Goal: Information Seeking & Learning: Find specific fact

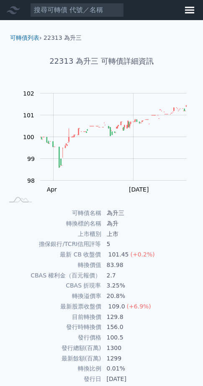
click at [82, 11] on input at bounding box center [77, 10] width 94 height 14
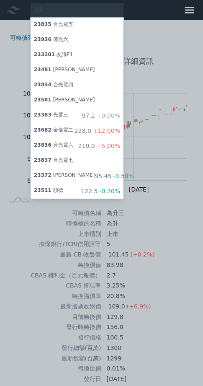
type input "2"
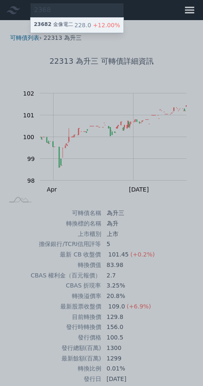
type input "2368"
click at [89, 27] on div "23682 金像電二 228.0 +12.00%" at bounding box center [77, 25] width 93 height 15
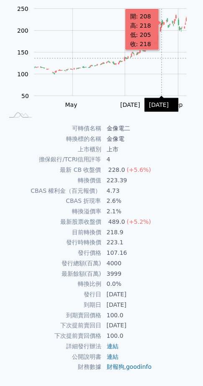
scroll to position [168, 0]
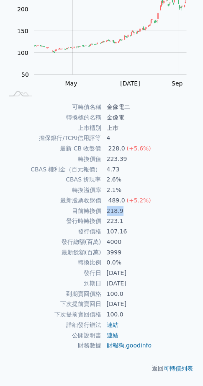
drag, startPoint x: 124, startPoint y: 188, endPoint x: 130, endPoint y: 188, distance: 5.4
click at [130, 206] on td "218.9" at bounding box center [151, 211] width 98 height 10
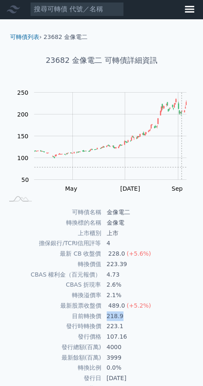
scroll to position [0, 0]
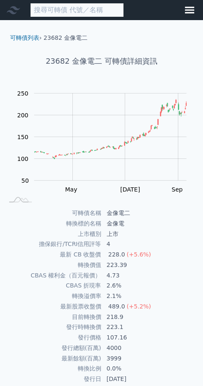
click at [75, 13] on input at bounding box center [77, 10] width 94 height 14
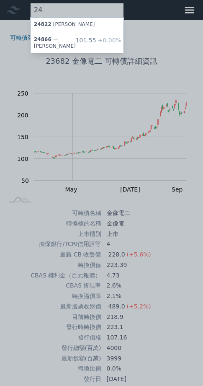
type input "2"
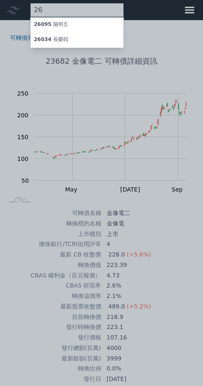
type input "2"
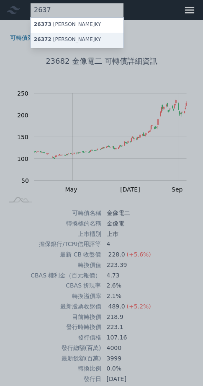
type input "2637"
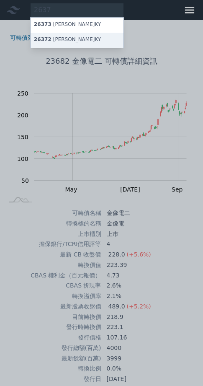
click at [82, 44] on div "26372 [PERSON_NAME]KY" at bounding box center [77, 40] width 93 height 15
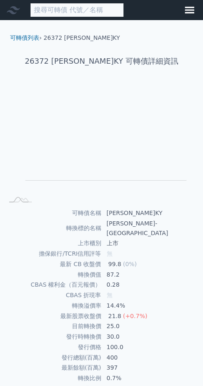
click at [99, 12] on input at bounding box center [77, 10] width 94 height 14
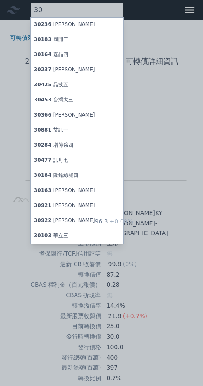
type input "3"
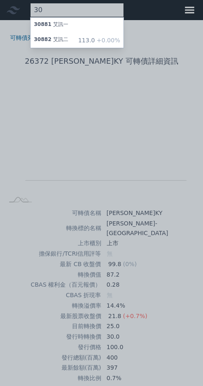
type input "3"
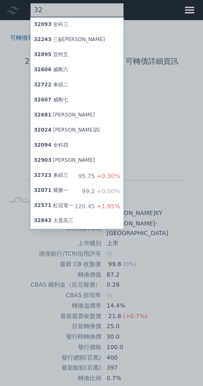
type input "3"
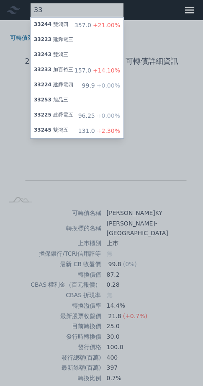
type input "3"
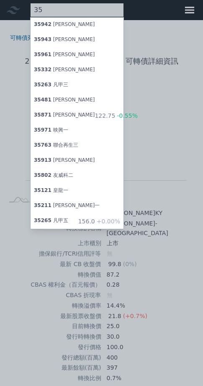
type input "3"
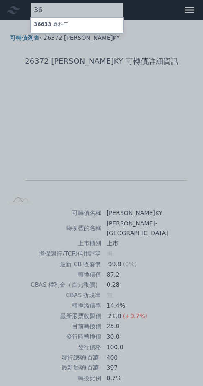
type input "3"
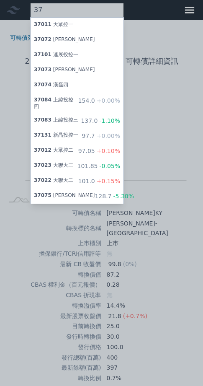
type input "3"
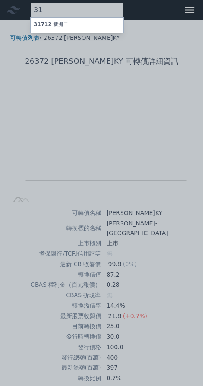
type input "3"
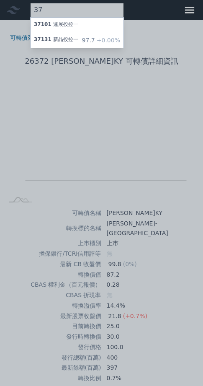
type input "3"
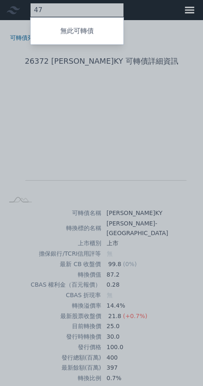
type input "4"
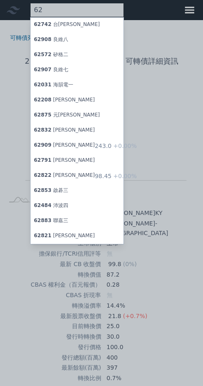
type input "6"
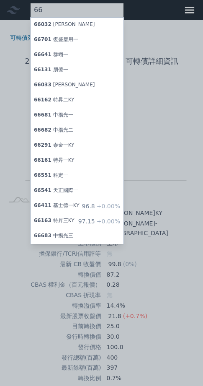
type input "6"
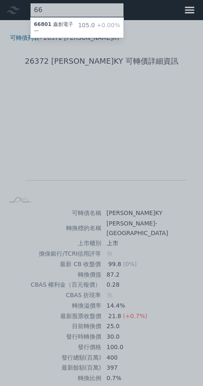
type input "6"
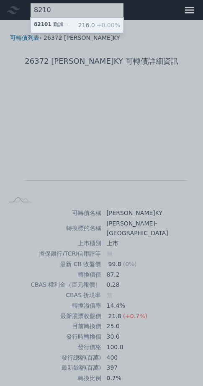
type input "8210"
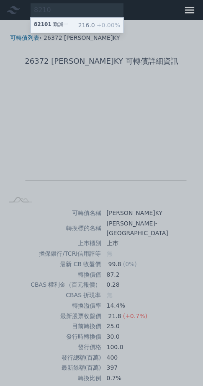
click at [68, 28] on div "82101 勤誠一" at bounding box center [51, 25] width 34 height 8
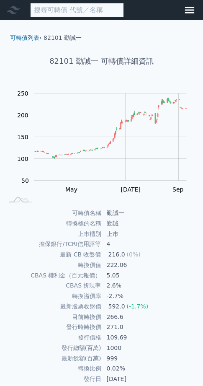
click at [103, 12] on input at bounding box center [77, 10] width 94 height 14
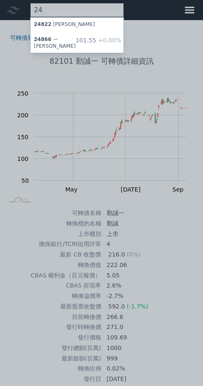
type input "2"
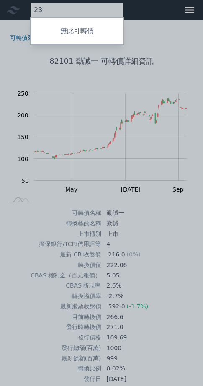
type input "2"
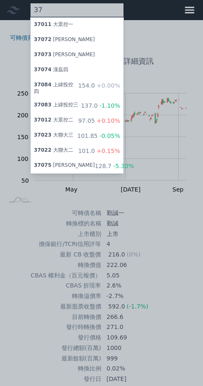
type input "3"
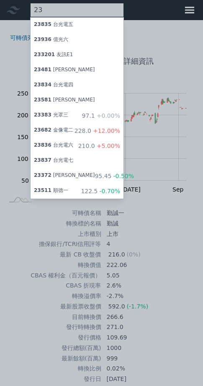
type input "2"
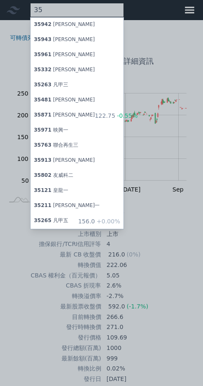
type input "3"
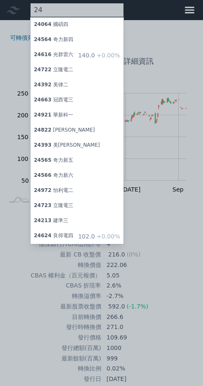
type input "2"
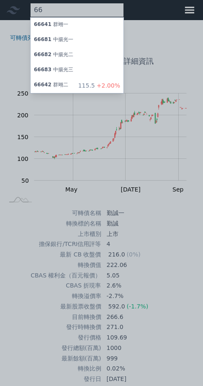
type input "6"
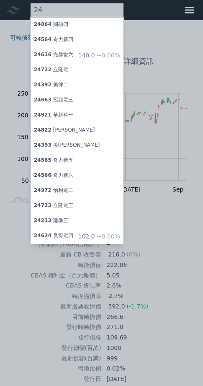
type input "2"
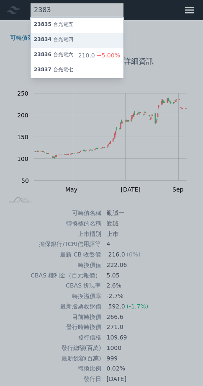
type input "2383"
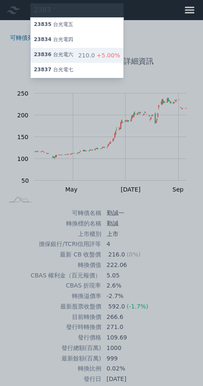
click at [89, 63] on div "23836 台光電六 210.0 +5.00%" at bounding box center [77, 55] width 93 height 15
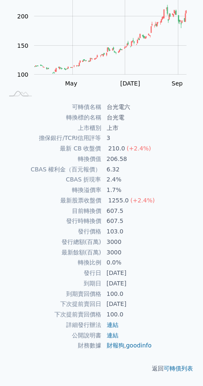
scroll to position [168, 0]
drag, startPoint x: 97, startPoint y: 82, endPoint x: 101, endPoint y: 84, distance: 4.3
click at [97, 112] on td "轉換標的名稱" at bounding box center [52, 117] width 98 height 10
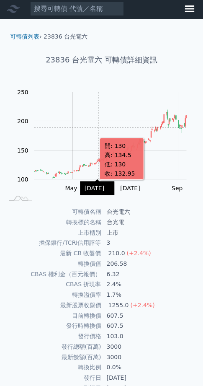
scroll to position [0, 0]
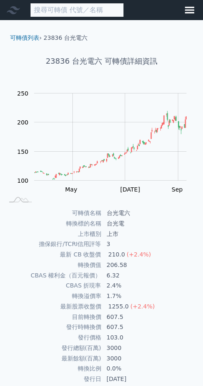
click at [91, 12] on input at bounding box center [77, 10] width 94 height 14
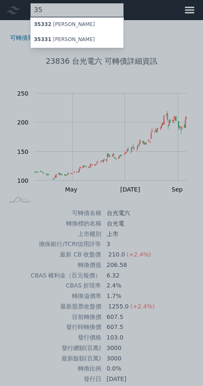
type input "3"
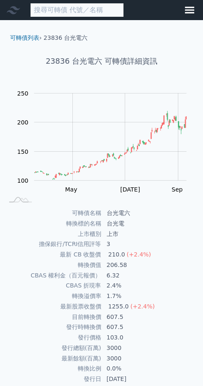
type input "."
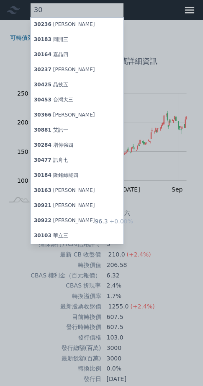
type input "3"
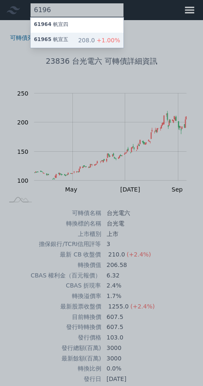
type input "6196"
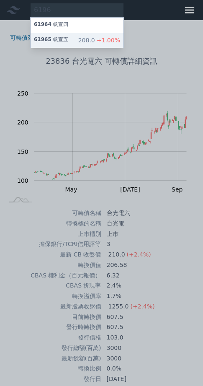
click at [68, 44] on div "61965 [PERSON_NAME]" at bounding box center [51, 40] width 34 height 8
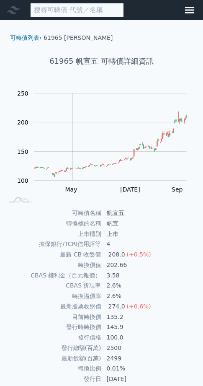
click at [75, 14] on input at bounding box center [77, 10] width 94 height 14
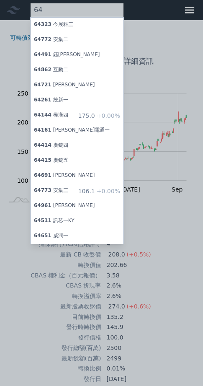
type input "6"
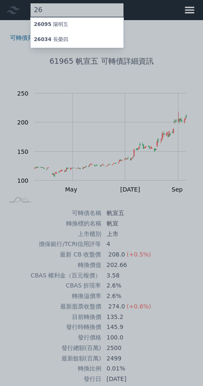
type input "2"
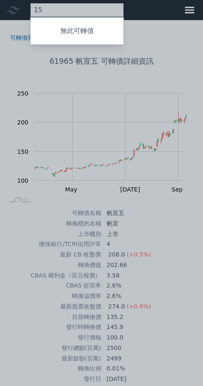
type input "1"
type input "2"
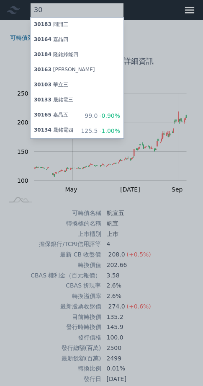
type input "3"
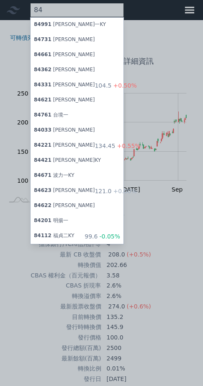
type input "8"
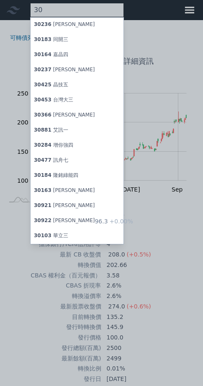
type input "3"
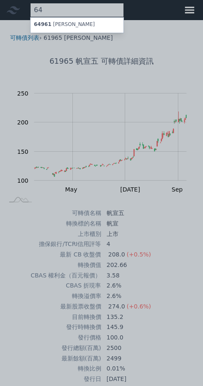
type input "6"
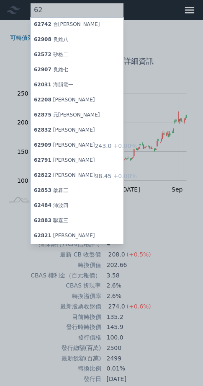
type input "6"
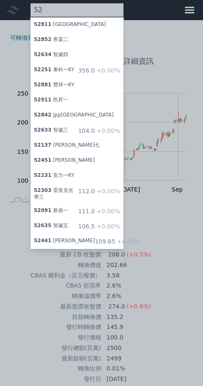
type input "5"
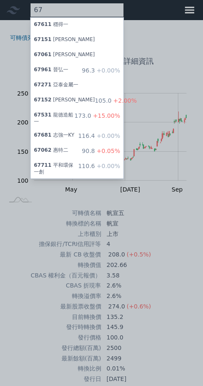
type input "6"
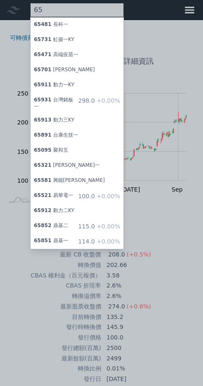
type input "6"
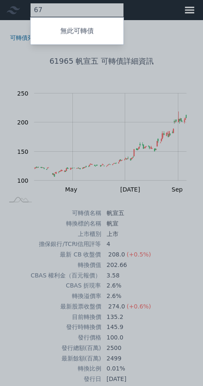
type input "6"
